Goal: Task Accomplishment & Management: Manage account settings

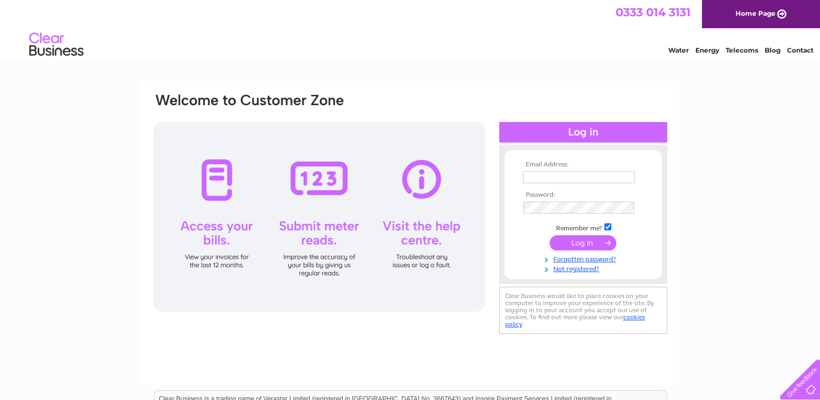
type input "trentsideangling@aol.com"
drag, startPoint x: 625, startPoint y: 226, endPoint x: 585, endPoint y: 240, distance: 41.8
click at [585, 240] on tbody "Email Address: trentsideangling@aol.com Password: Remember me?" at bounding box center [583, 217] width 126 height 112
drag, startPoint x: 585, startPoint y: 240, endPoint x: 694, endPoint y: 256, distance: 110.0
click at [694, 256] on div "Email Address: trentsideangling@aol.com Password: Forgotten password?" at bounding box center [410, 325] width 820 height 489
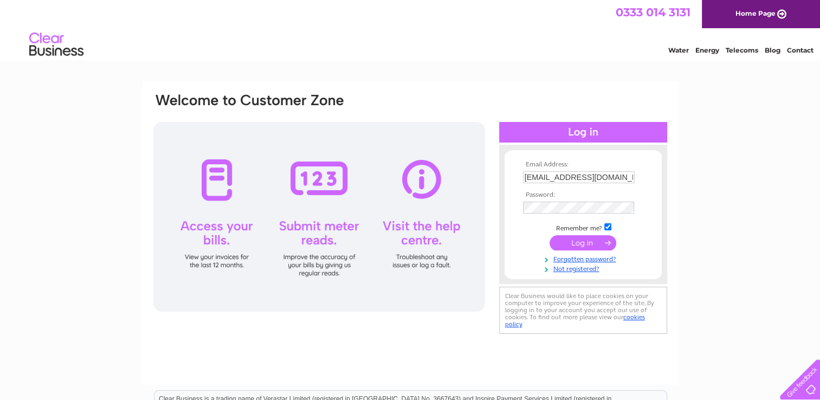
click at [572, 242] on input "submit" at bounding box center [582, 242] width 67 height 15
click at [607, 241] on input "submit" at bounding box center [582, 242] width 67 height 15
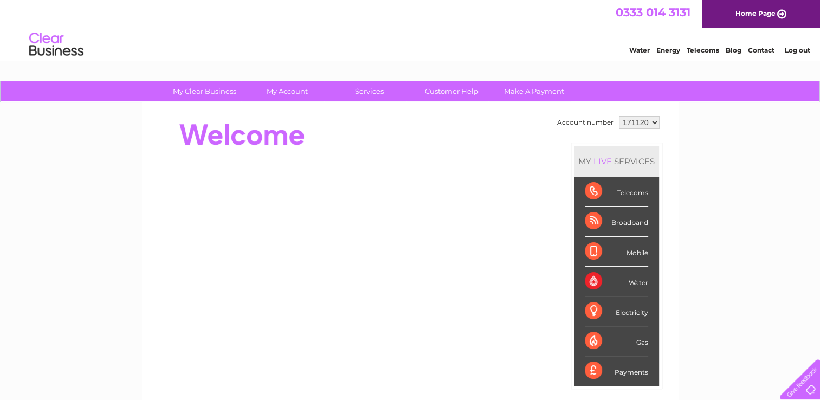
click at [625, 221] on div "Broadband" at bounding box center [616, 221] width 63 height 30
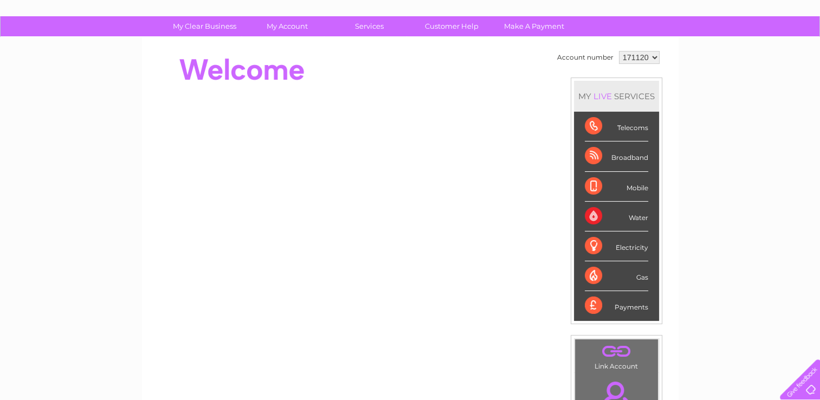
scroll to position [64, 0]
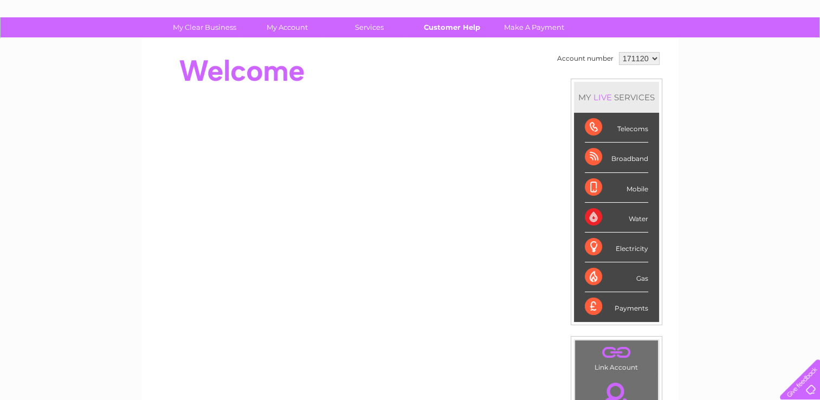
click at [457, 18] on link "Customer Help" at bounding box center [451, 27] width 89 height 20
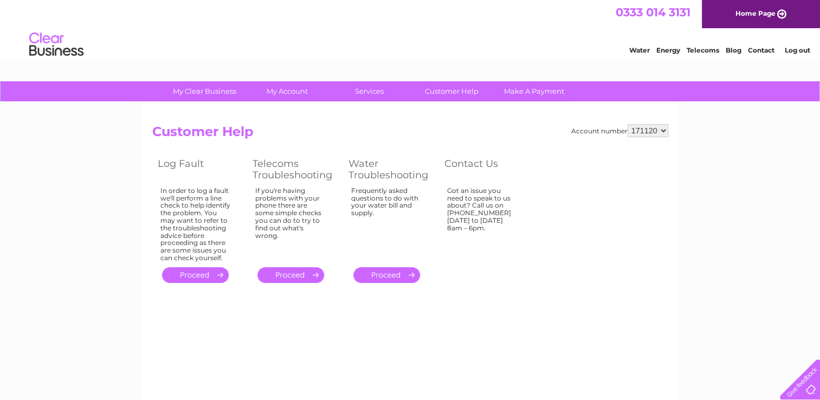
click at [190, 279] on link "." at bounding box center [195, 275] width 67 height 16
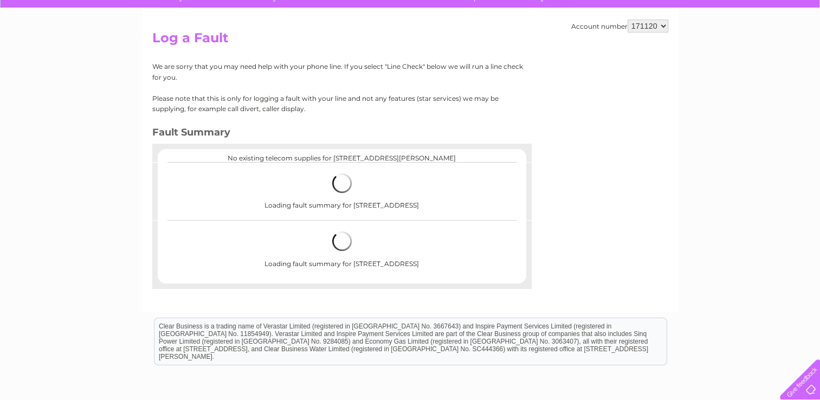
scroll to position [94, 0]
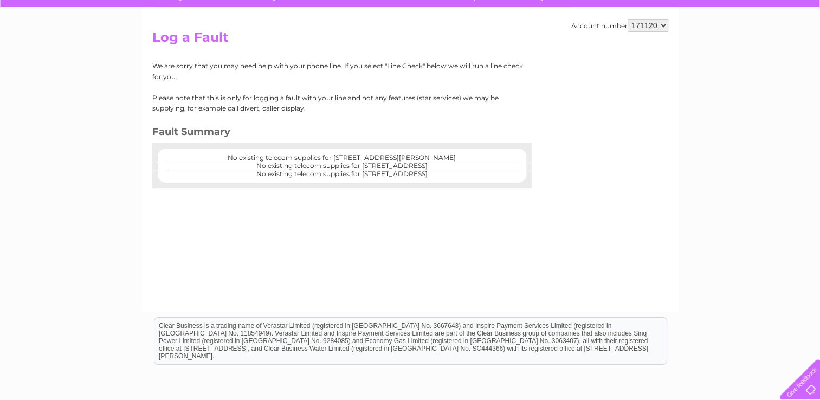
click at [661, 28] on select "171120" at bounding box center [647, 25] width 41 height 13
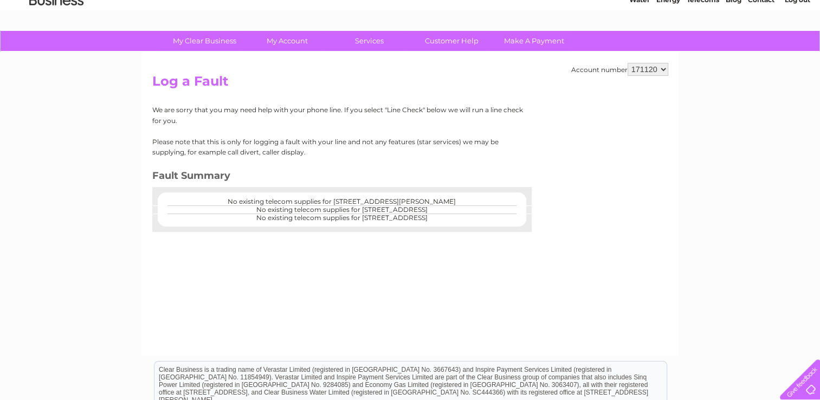
scroll to position [0, 0]
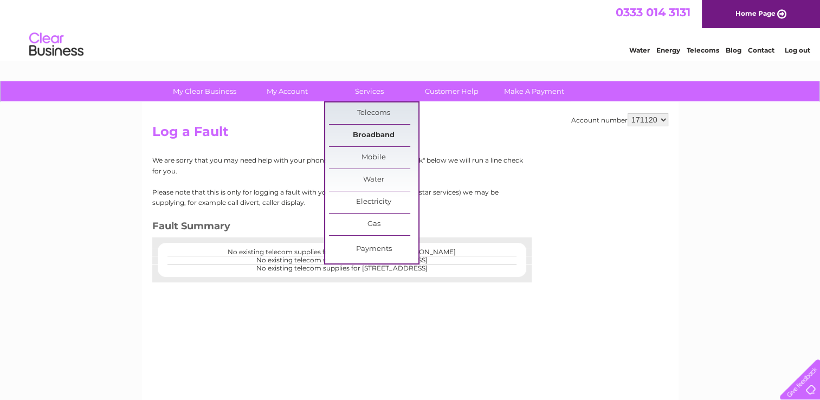
click at [371, 135] on link "Broadband" at bounding box center [373, 136] width 89 height 22
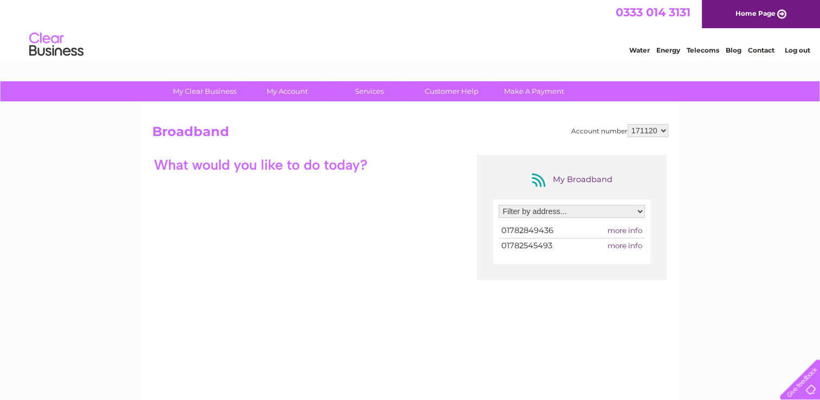
click at [626, 246] on span "more info" at bounding box center [624, 245] width 35 height 9
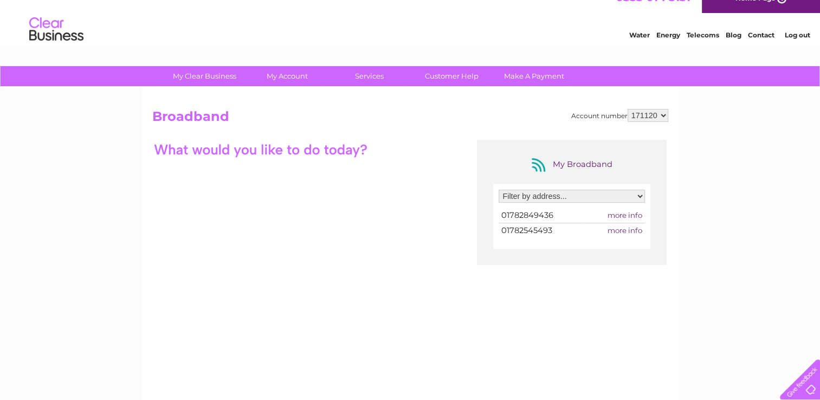
scroll to position [8, 0]
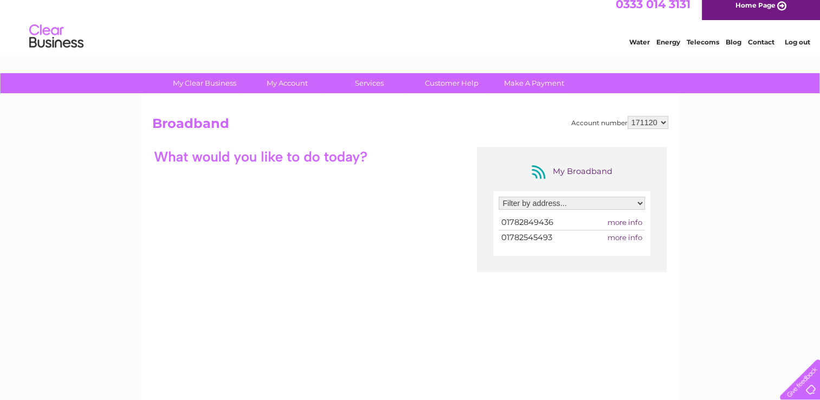
click at [237, 180] on div "My Broadband Filter by address... 1254 Leek Road, Stoke On Trent, Staffordshire…" at bounding box center [410, 252] width 516 height 211
click at [626, 233] on span "more info" at bounding box center [624, 237] width 35 height 9
click at [624, 237] on span "more info" at bounding box center [624, 237] width 35 height 9
click at [531, 238] on span "01782545493" at bounding box center [526, 237] width 51 height 10
click at [580, 203] on select "Filter by address... 1254 Leek Road, Stoke On Trent, Staffordshire, ST2 8BP Uni…" at bounding box center [571, 203] width 146 height 13
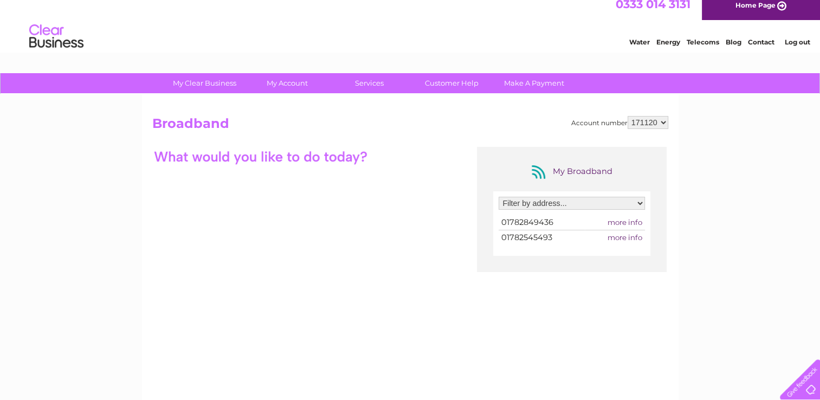
select select "803866"
click at [498, 197] on select "Filter by address... 1254 Leek Road, Stoke On Trent, Staffordshire, ST2 8BP Uni…" at bounding box center [571, 203] width 146 height 13
click at [625, 218] on span "more info" at bounding box center [624, 222] width 35 height 9
click at [626, 219] on span "more info" at bounding box center [624, 222] width 35 height 9
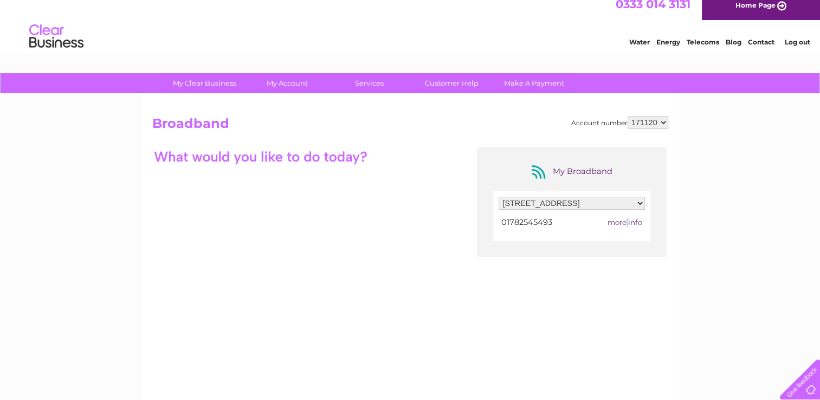
click at [626, 219] on span "more info" at bounding box center [624, 222] width 35 height 9
click at [699, 233] on div "My Clear Business Login Details My Details My Preferences Link Account My Accou…" at bounding box center [410, 343] width 820 height 541
click at [631, 215] on td "more info" at bounding box center [614, 222] width 61 height 15
drag, startPoint x: 631, startPoint y: 215, endPoint x: 625, endPoint y: 219, distance: 7.1
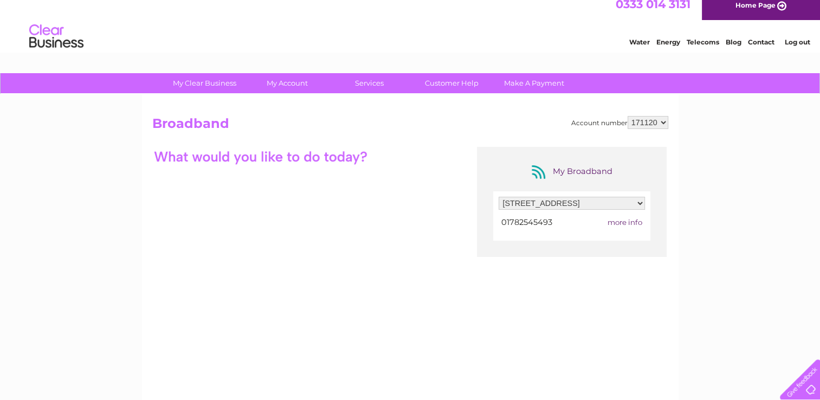
click at [625, 219] on span "more info" at bounding box center [624, 222] width 35 height 9
click at [522, 217] on span "01782545493" at bounding box center [526, 222] width 51 height 10
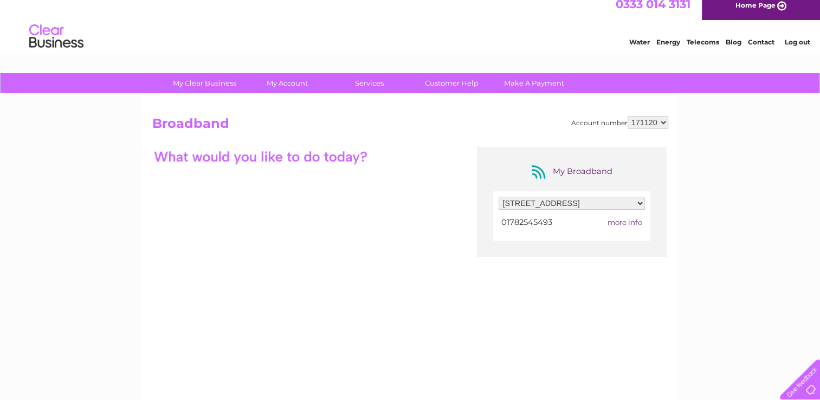
click at [640, 199] on select "Filter by address... 1254 Leek Road, Stoke On Trent, Staffordshire, ST2 8BP Uni…" at bounding box center [571, 203] width 146 height 13
click at [317, 167] on div "My Broadband Filter by address... 1254 Leek Road, Stoke On Trent, Staffordshire…" at bounding box center [410, 252] width 516 height 211
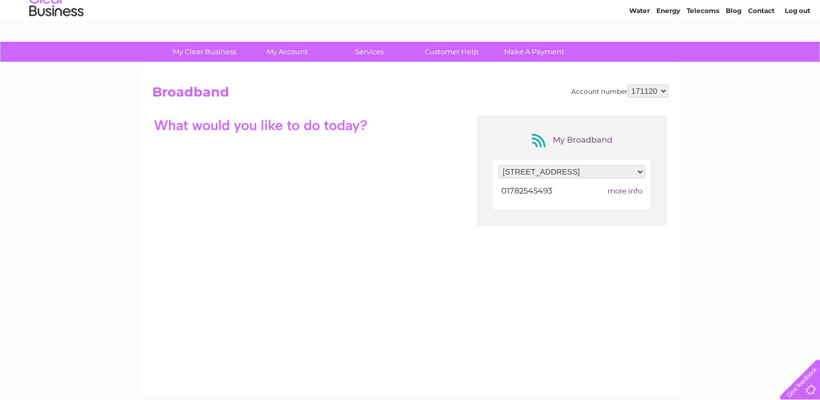
scroll to position [0, 0]
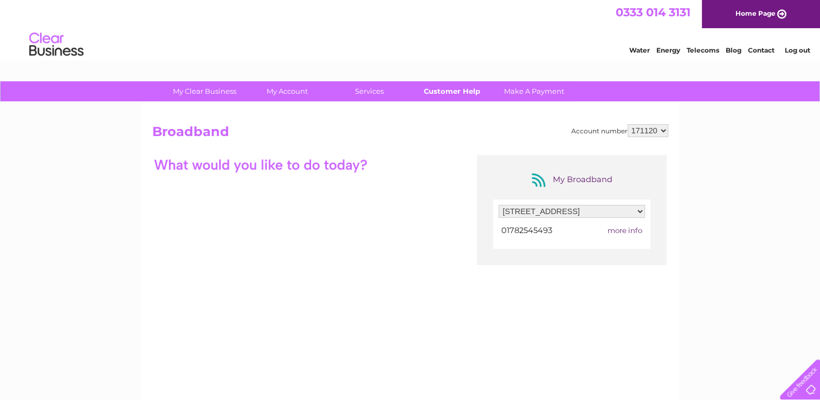
click at [439, 93] on link "Customer Help" at bounding box center [451, 91] width 89 height 20
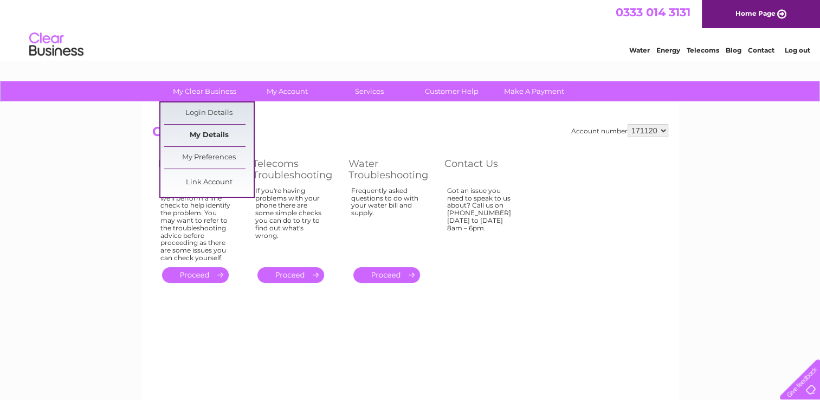
click at [207, 138] on link "My Details" at bounding box center [208, 136] width 89 height 22
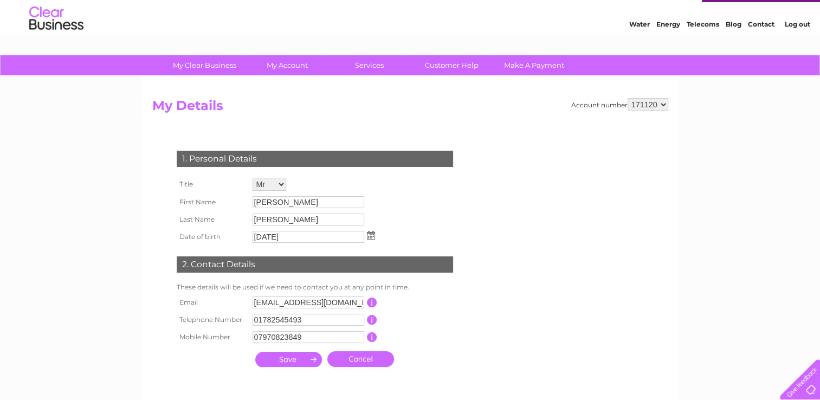
scroll to position [17, 0]
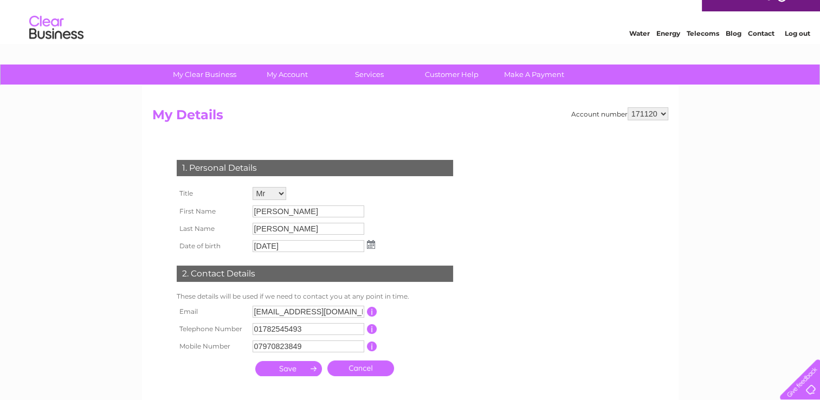
click at [760, 32] on link "Contact" at bounding box center [761, 33] width 27 height 8
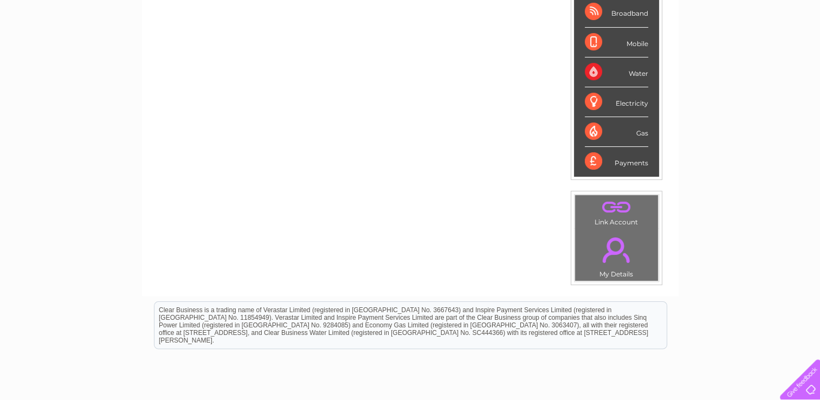
scroll to position [213, 0]
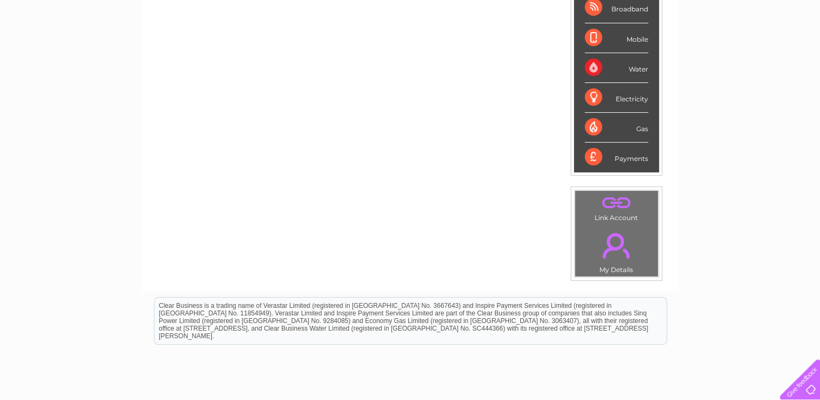
click at [609, 269] on td ". My Details" at bounding box center [616, 250] width 84 height 53
click at [611, 254] on link "." at bounding box center [615, 245] width 77 height 38
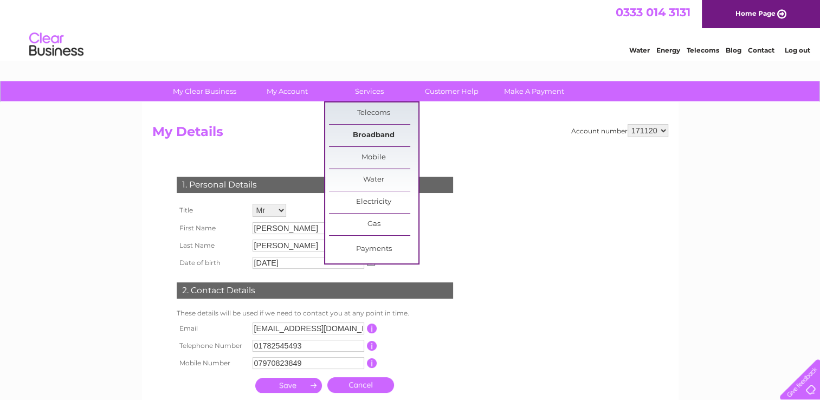
click at [369, 129] on link "Broadband" at bounding box center [373, 136] width 89 height 22
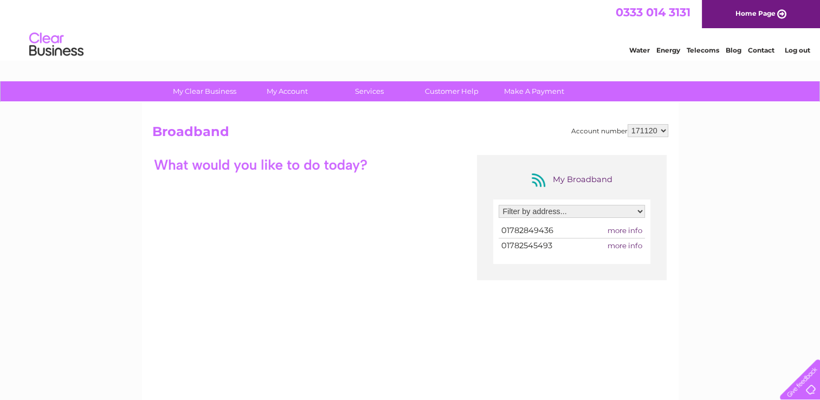
click at [594, 213] on select "Filter by address... [STREET_ADDRESS]" at bounding box center [571, 211] width 146 height 13
select select "803866"
click at [498, 205] on select "Filter by address... [STREET_ADDRESS]" at bounding box center [571, 211] width 146 height 13
click at [619, 229] on span "more info" at bounding box center [624, 230] width 35 height 9
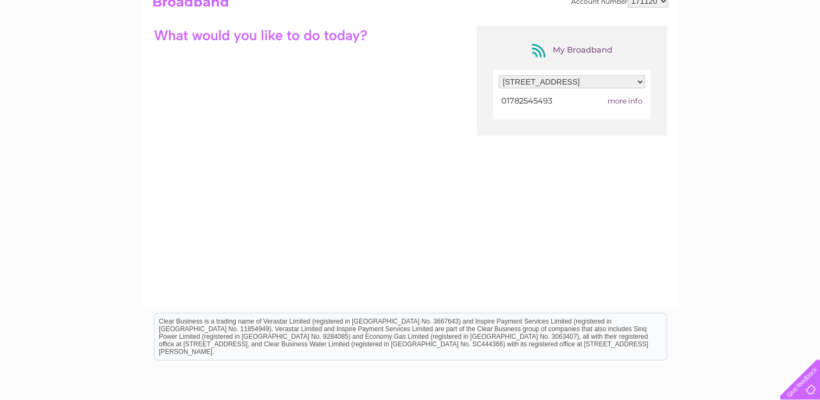
scroll to position [103, 0]
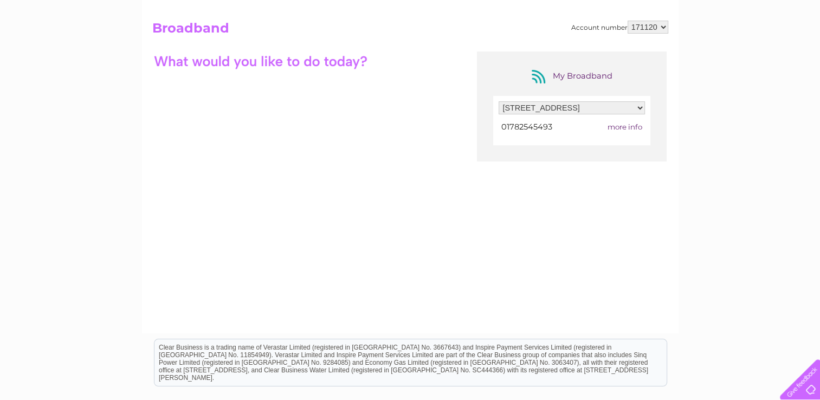
click at [315, 92] on div "My Broadband Filter by address... [STREET_ADDRESS] 01782545493 more info" at bounding box center [410, 156] width 516 height 211
click at [205, 29] on h2 "Broadband" at bounding box center [410, 31] width 516 height 21
click at [214, 62] on div at bounding box center [260, 60] width 217 height 19
click at [360, 70] on div "My Broadband Filter by address... [STREET_ADDRESS] 01782545493 more info" at bounding box center [410, 156] width 516 height 211
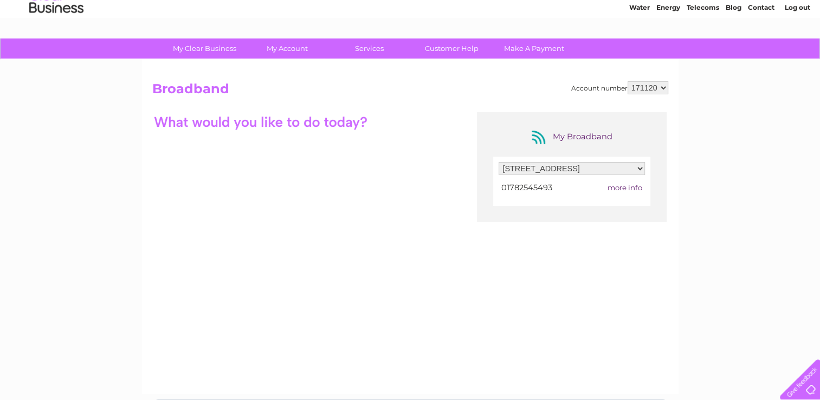
scroll to position [29, 0]
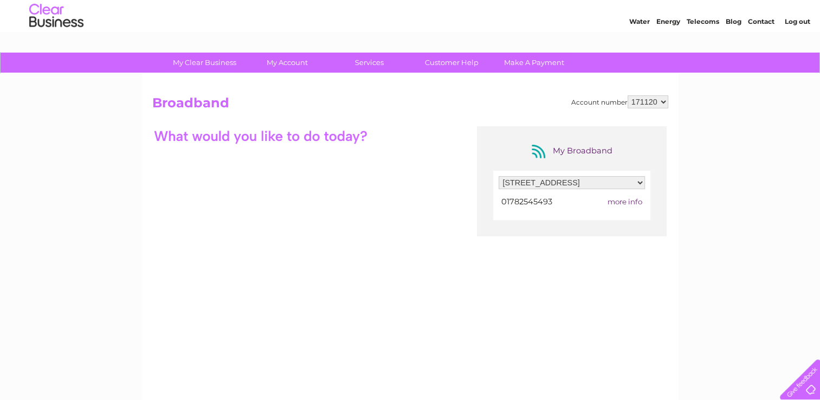
click at [798, 18] on link "Log out" at bounding box center [796, 21] width 25 height 8
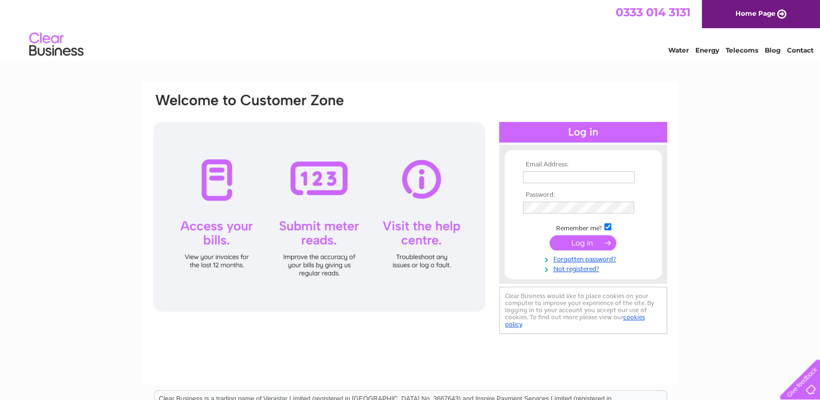
type input "[EMAIL_ADDRESS][DOMAIN_NAME]"
click at [579, 242] on input "submit" at bounding box center [582, 242] width 67 height 15
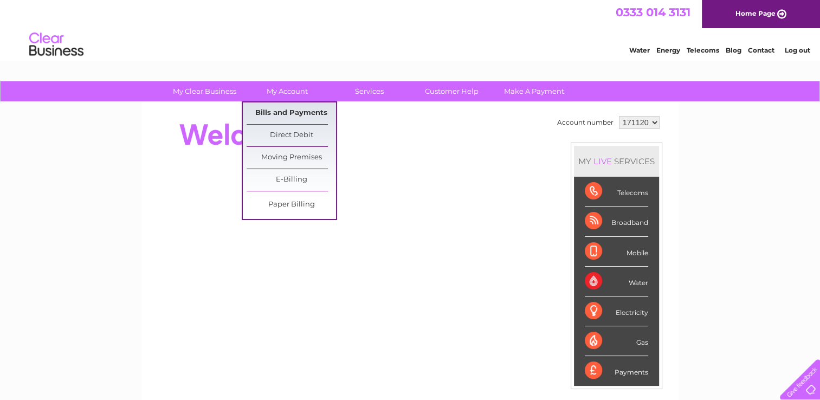
click at [290, 114] on link "Bills and Payments" at bounding box center [290, 113] width 89 height 22
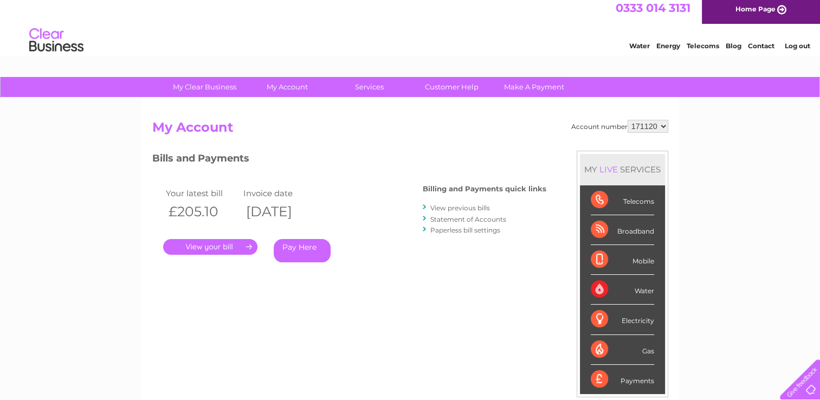
scroll to position [3, 0]
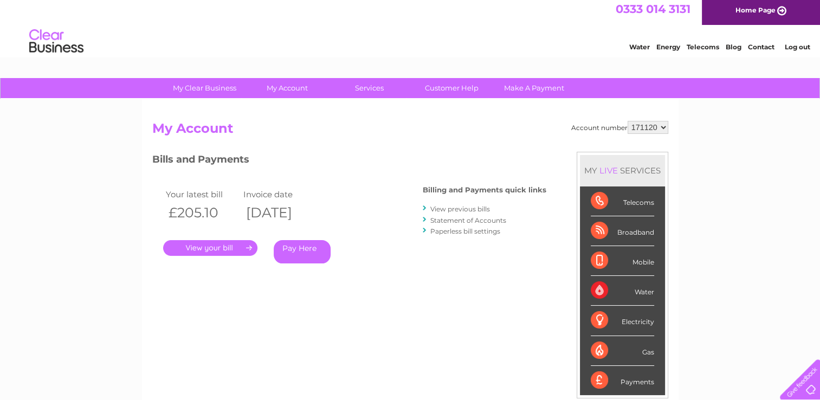
drag, startPoint x: 819, startPoint y: 190, endPoint x: 826, endPoint y: 229, distance: 39.6
click at [819, 229] on html "My Clear Business Login Details My Details My Preferences Link Account My Accou…" at bounding box center [410, 324] width 820 height 654
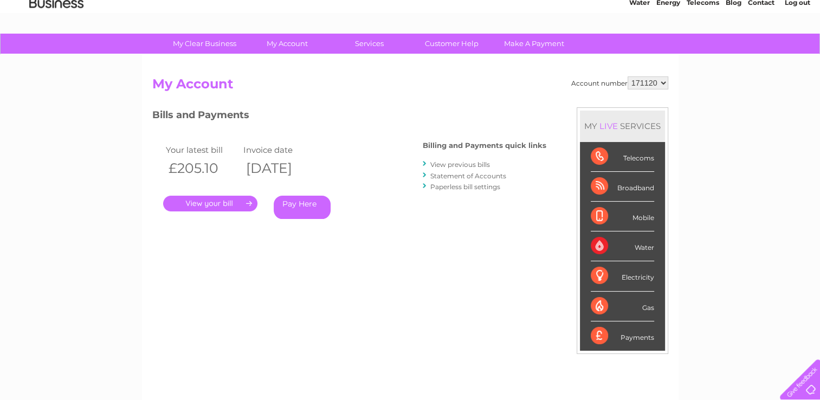
scroll to position [0, 0]
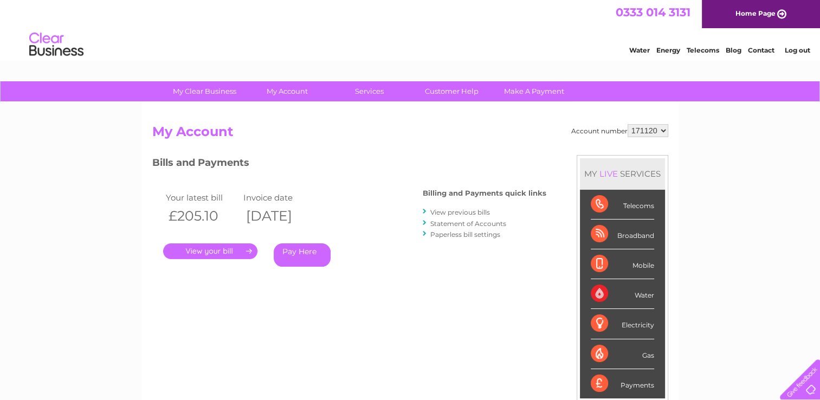
click at [798, 48] on link "Log out" at bounding box center [796, 50] width 25 height 8
